Goal: Task Accomplishment & Management: Manage account settings

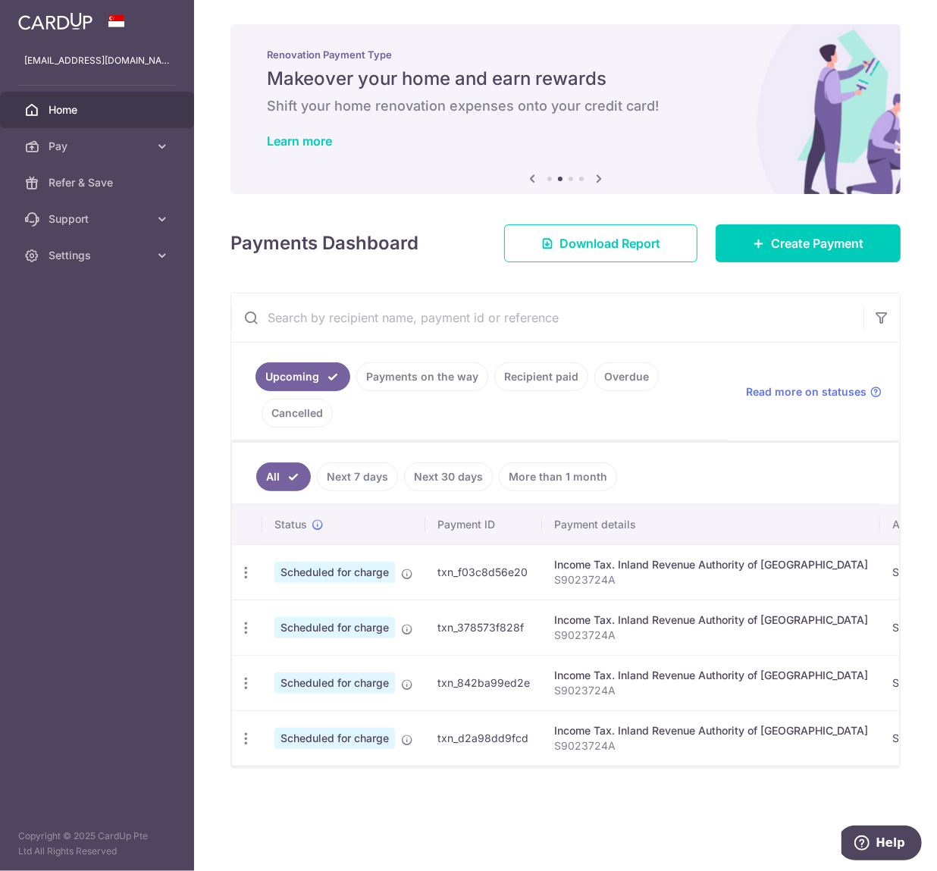
click at [447, 390] on link "Payments on the way" at bounding box center [422, 376] width 132 height 29
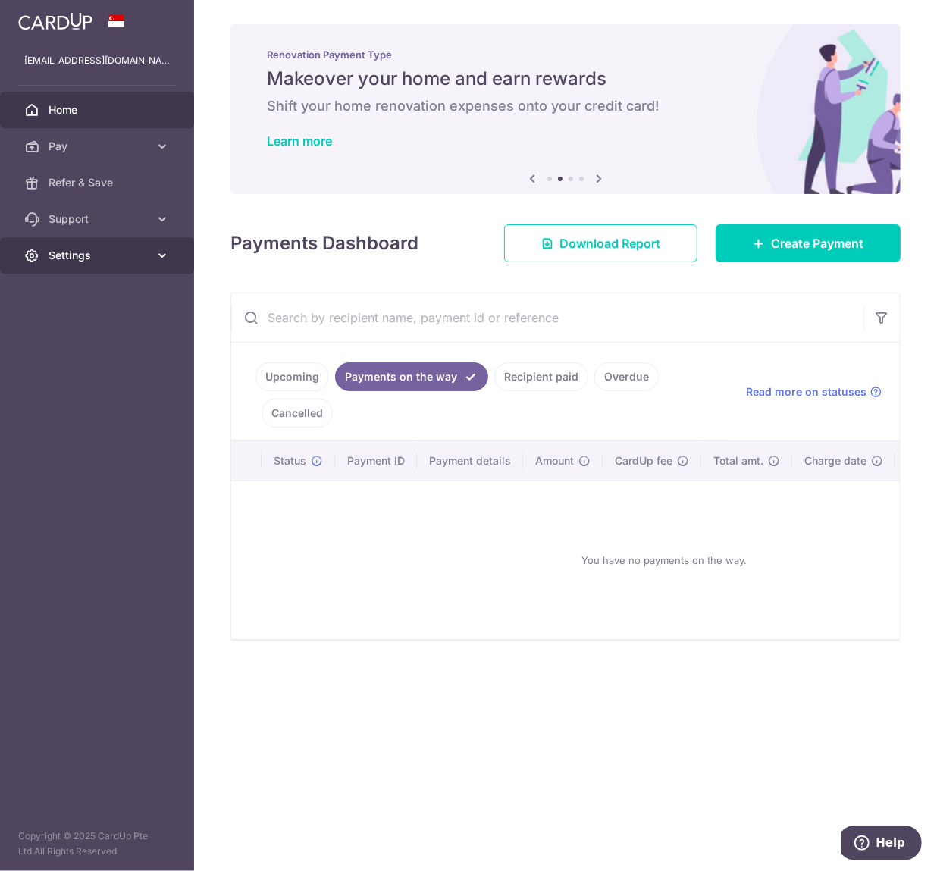
click at [143, 258] on span "Settings" at bounding box center [99, 255] width 100 height 15
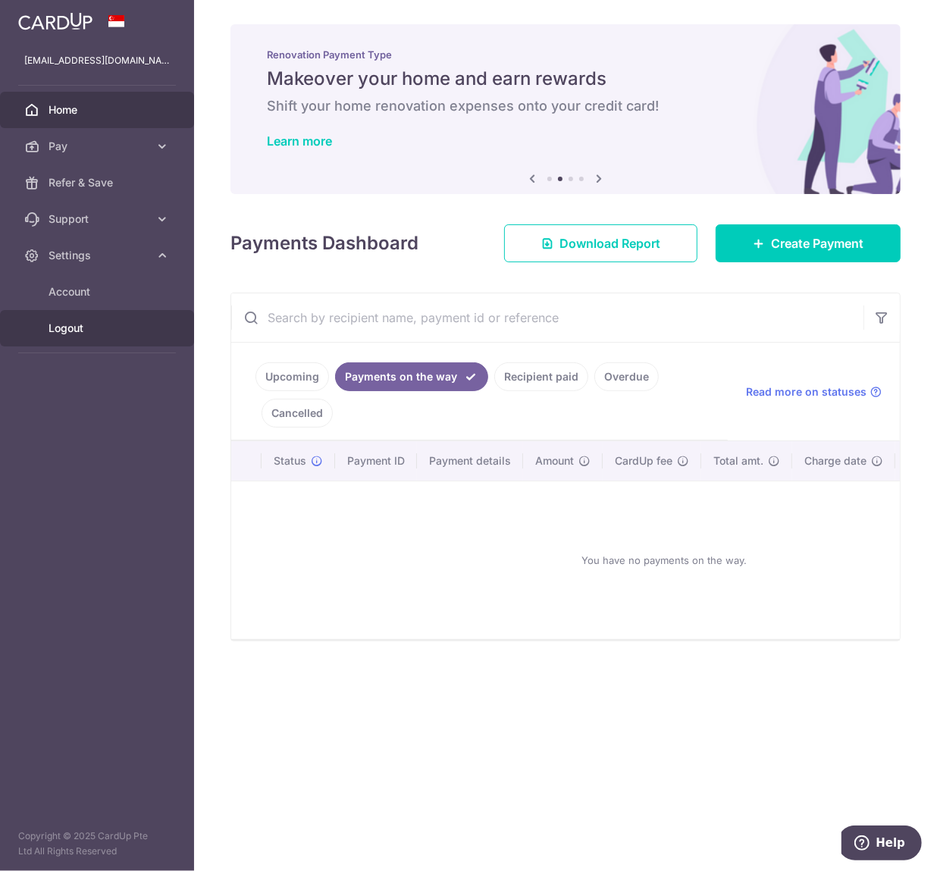
click at [152, 323] on link "Logout" at bounding box center [97, 328] width 194 height 36
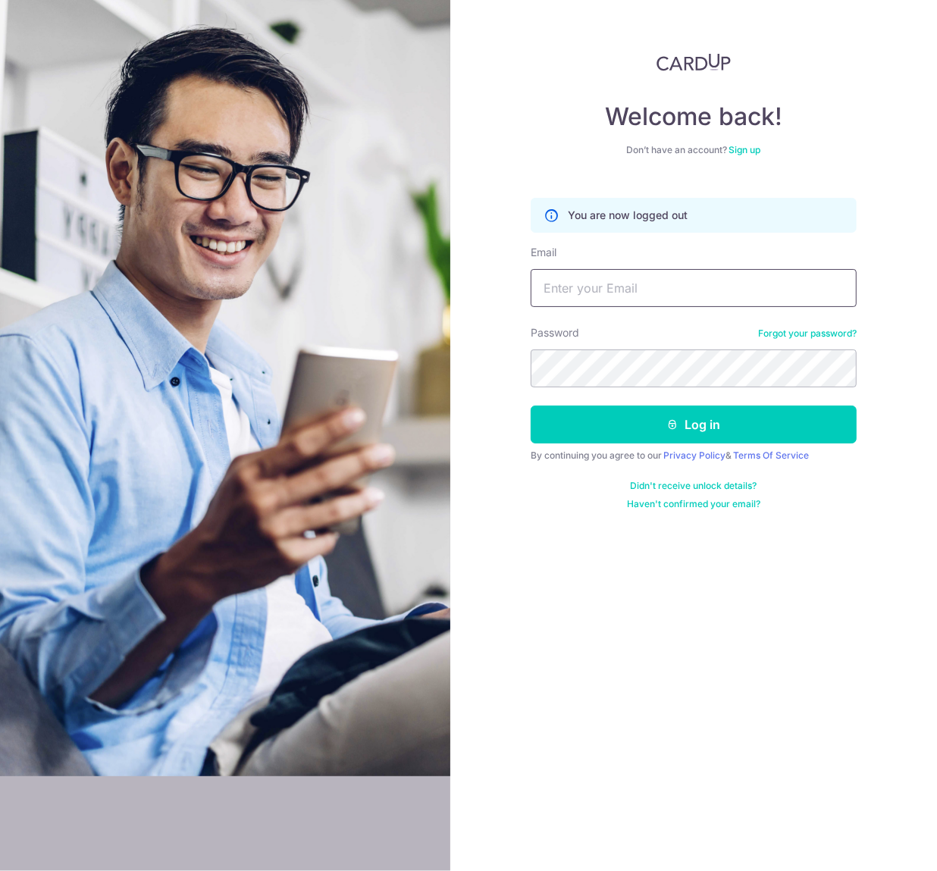
click at [665, 288] on input "Email" at bounding box center [694, 288] width 326 height 38
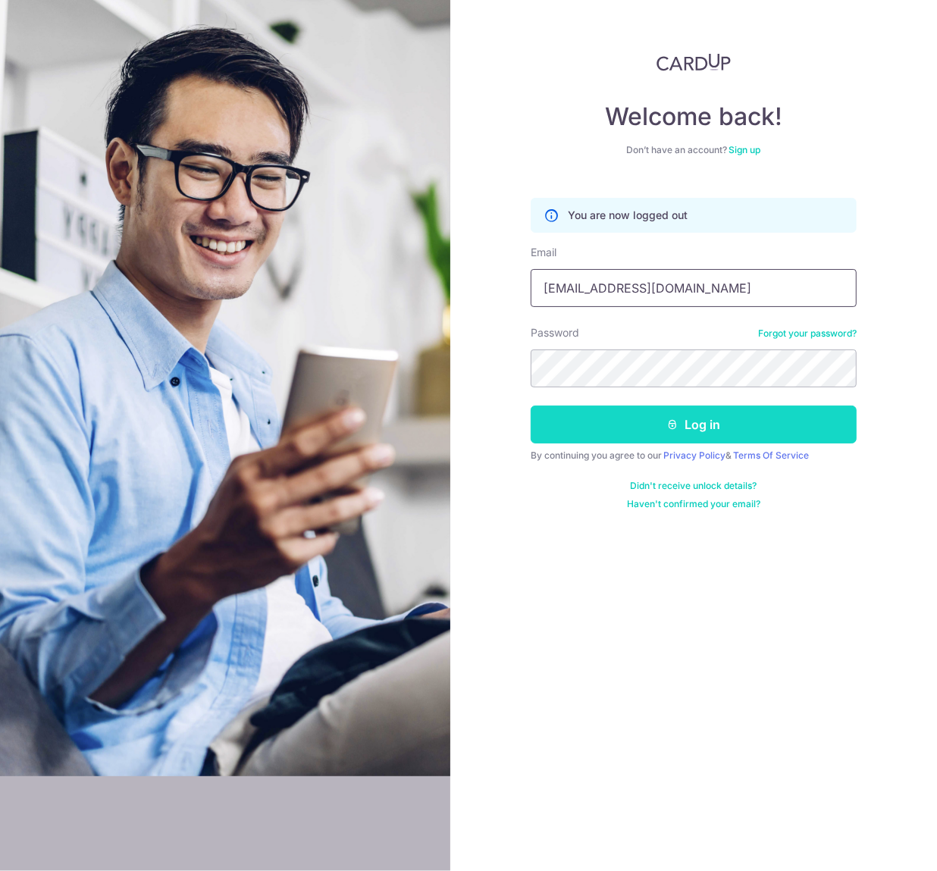
type input "[EMAIL_ADDRESS][DOMAIN_NAME]"
click at [663, 431] on button "Log in" at bounding box center [694, 424] width 326 height 38
